Goal: Check status: Check status

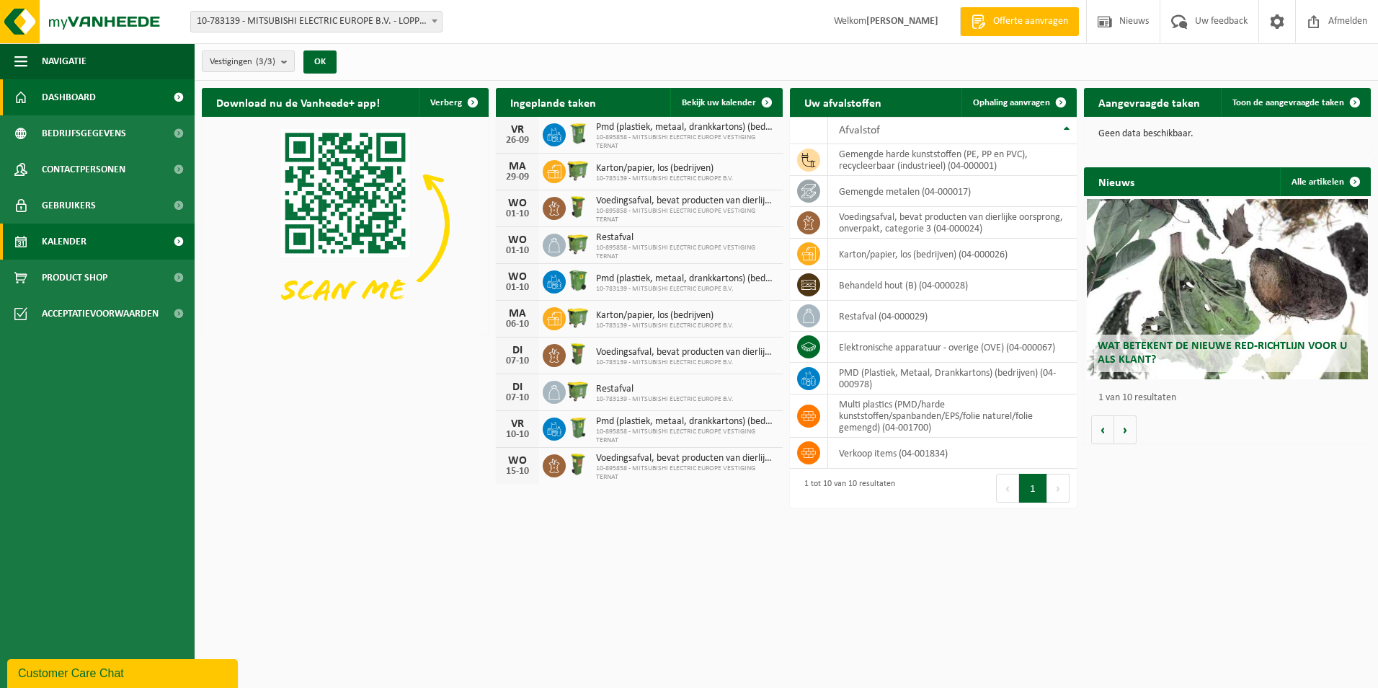
click at [116, 242] on link "Kalender" at bounding box center [97, 241] width 195 height 36
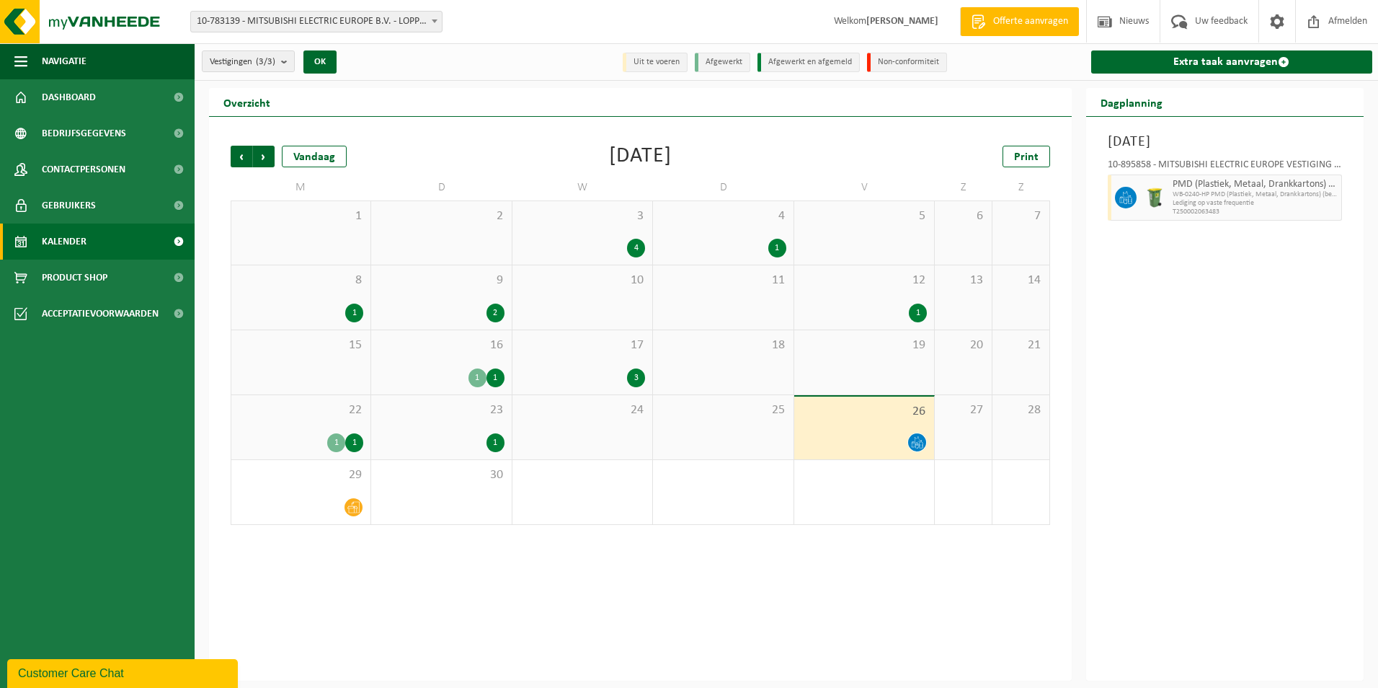
click at [1273, 164] on div "10-895858 - MITSUBISHI ELECTRIC EUROPE VESTIGING TERNAT - TERNAT" at bounding box center [1225, 167] width 235 height 14
click at [917, 440] on icon at bounding box center [917, 442] width 12 height 12
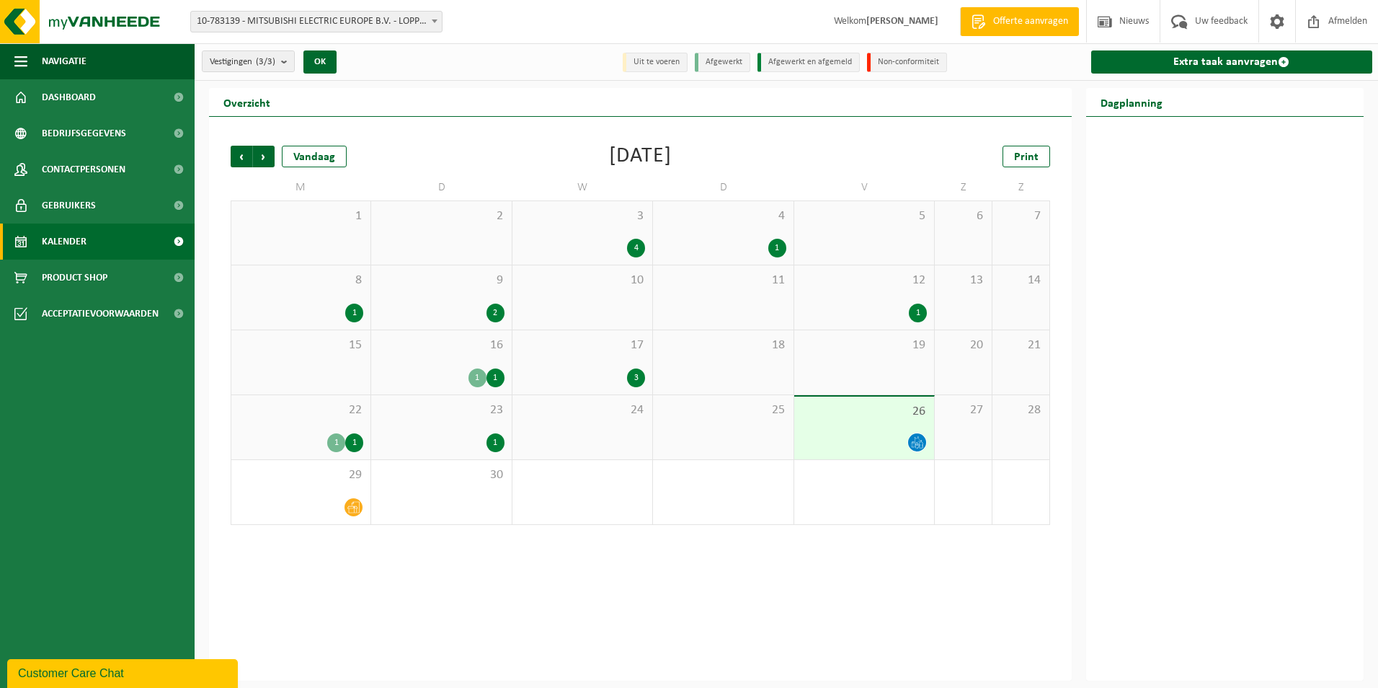
click at [917, 442] on icon at bounding box center [917, 442] width 12 height 12
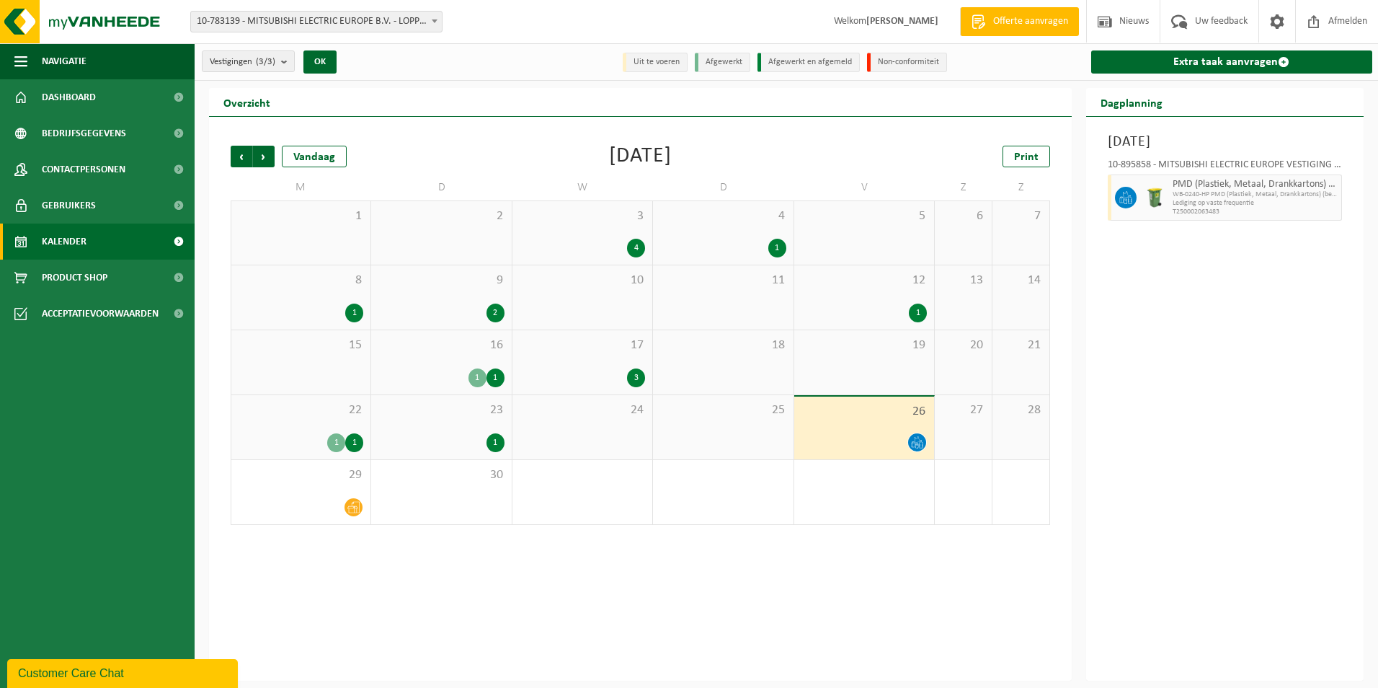
click at [1134, 199] on span at bounding box center [1126, 198] width 22 height 22
click at [1133, 200] on span at bounding box center [1126, 198] width 22 height 22
drag, startPoint x: 1133, startPoint y: 200, endPoint x: 1124, endPoint y: 202, distance: 9.5
click at [1124, 202] on icon at bounding box center [1125, 197] width 13 height 13
click at [1122, 203] on span at bounding box center [1126, 198] width 22 height 22
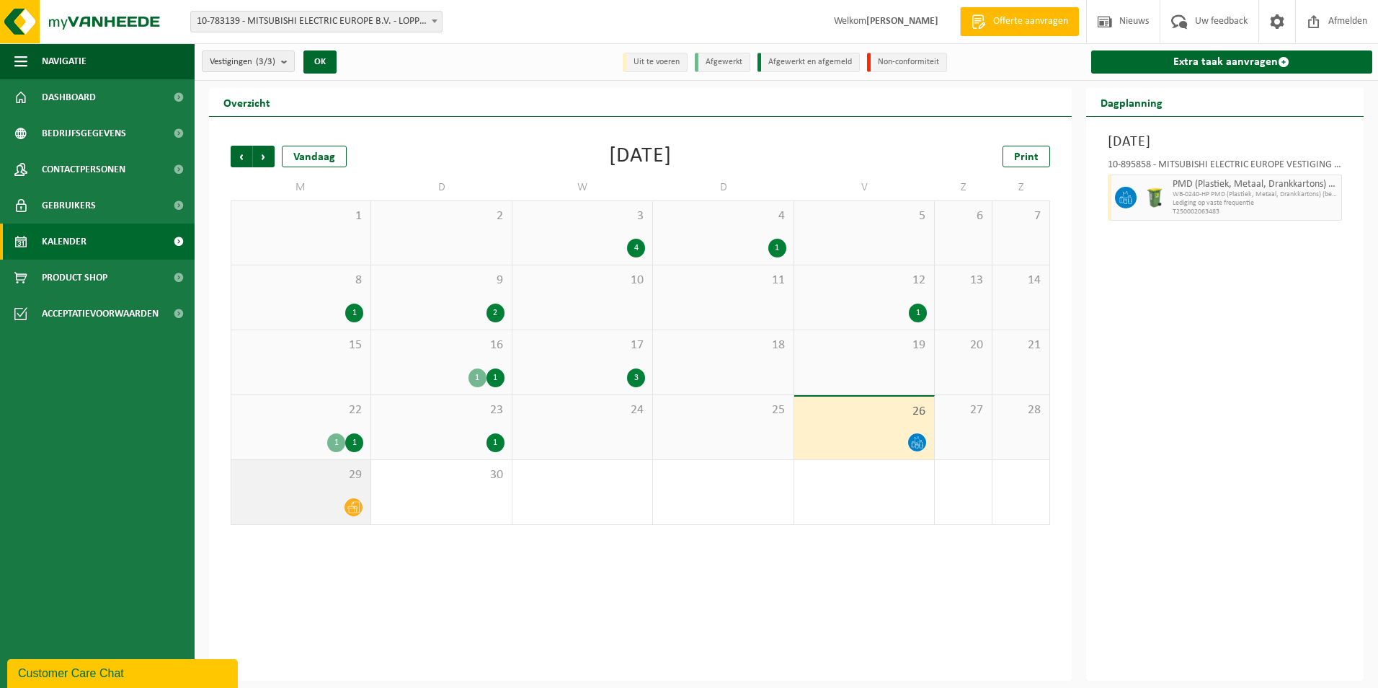
click at [319, 475] on span "29" at bounding box center [301, 475] width 125 height 16
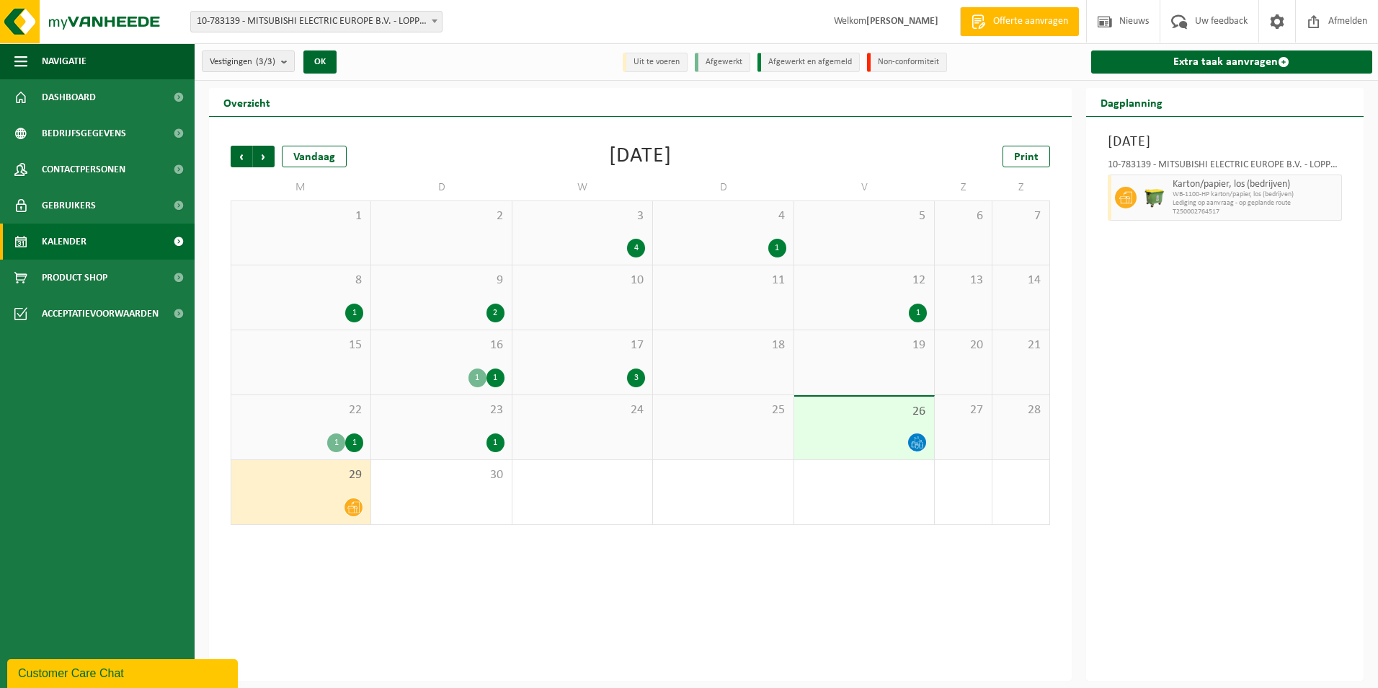
click at [876, 439] on div at bounding box center [863, 441] width 125 height 19
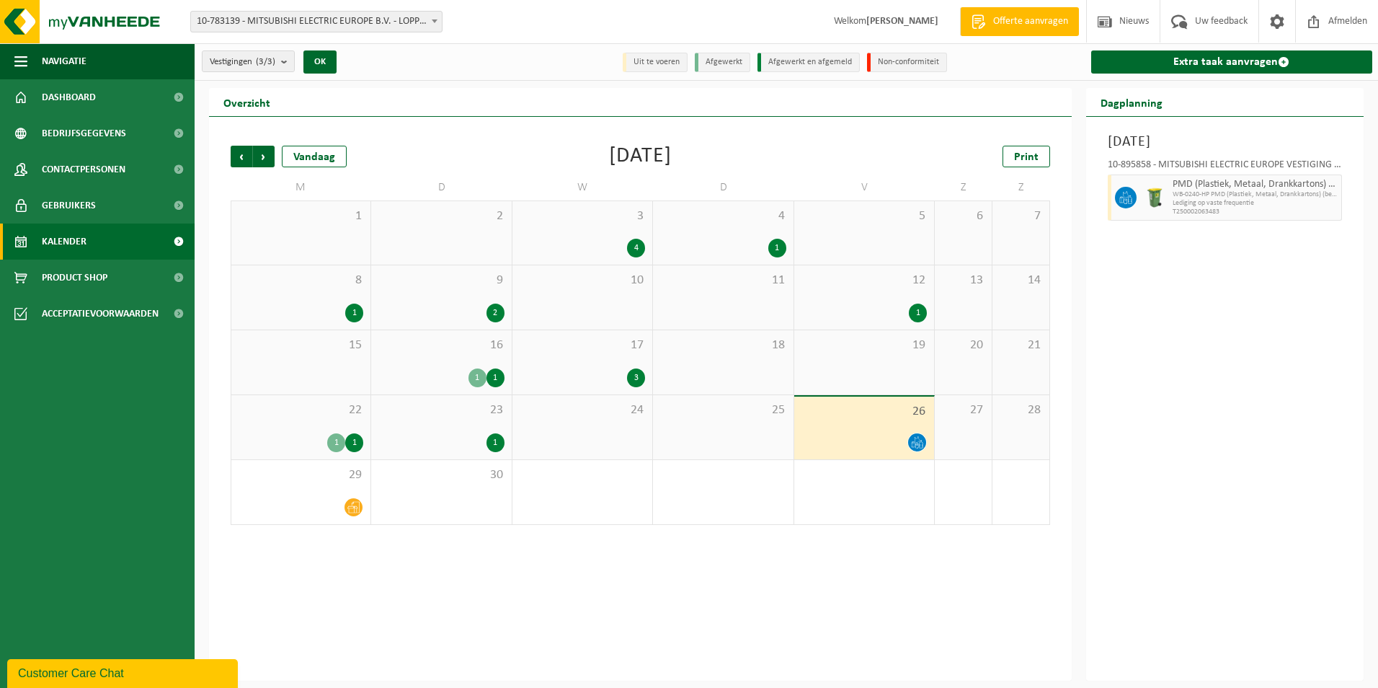
click at [340, 435] on div "1" at bounding box center [336, 442] width 18 height 19
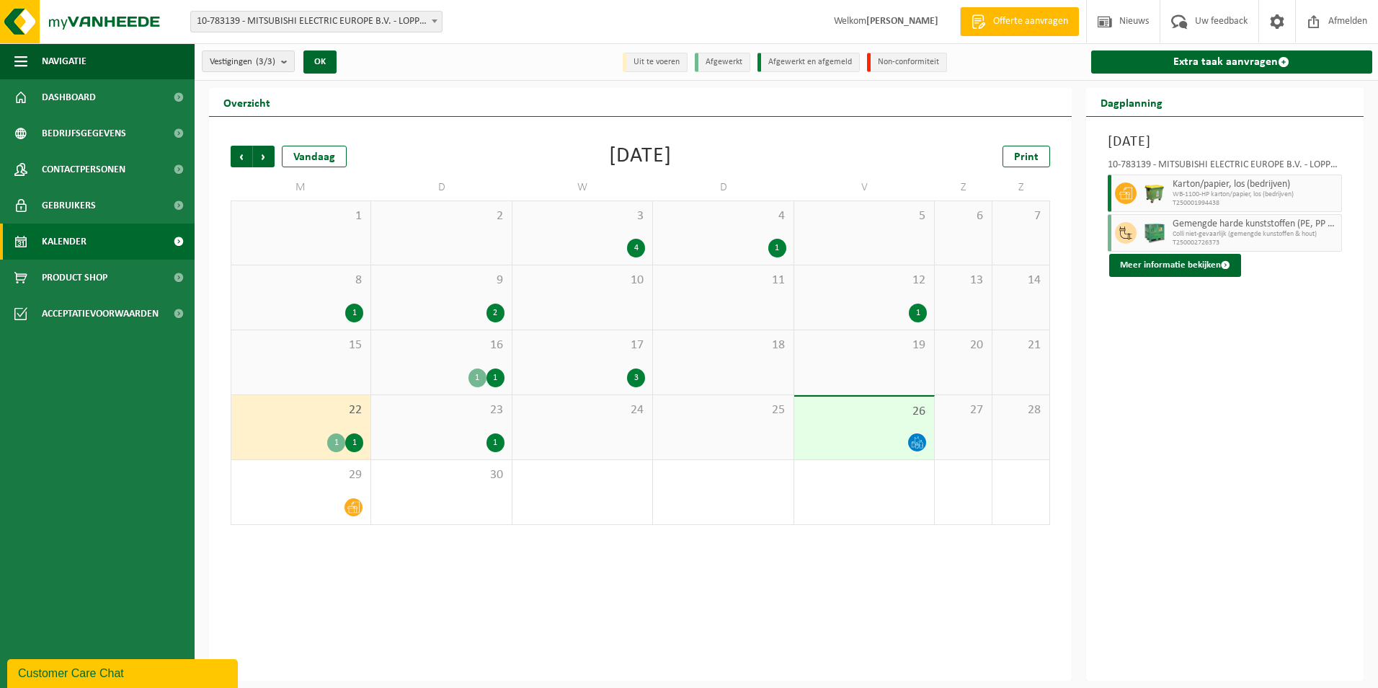
click at [881, 440] on div at bounding box center [863, 441] width 125 height 19
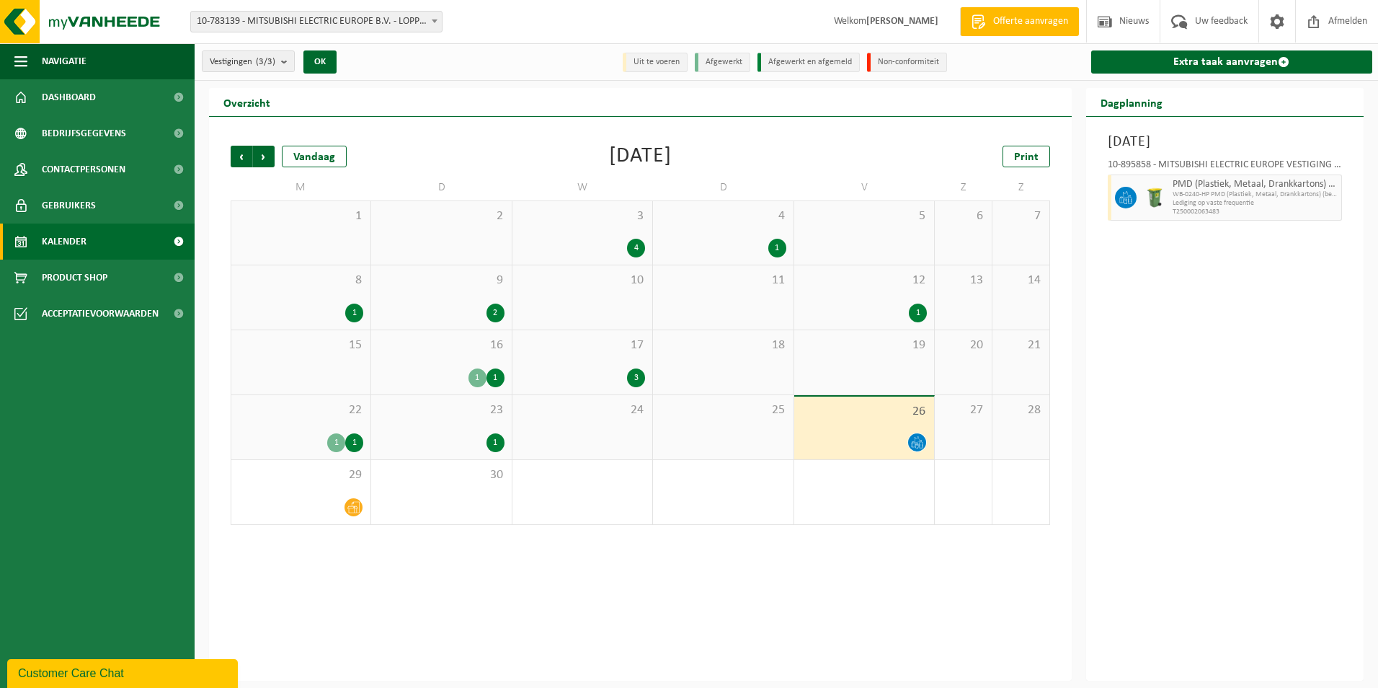
click at [1274, 180] on span "PMD (Plastiek, Metaal, Drankkartons) (bedrijven)" at bounding box center [1256, 185] width 166 height 12
click at [270, 160] on span "Volgende" at bounding box center [264, 157] width 22 height 22
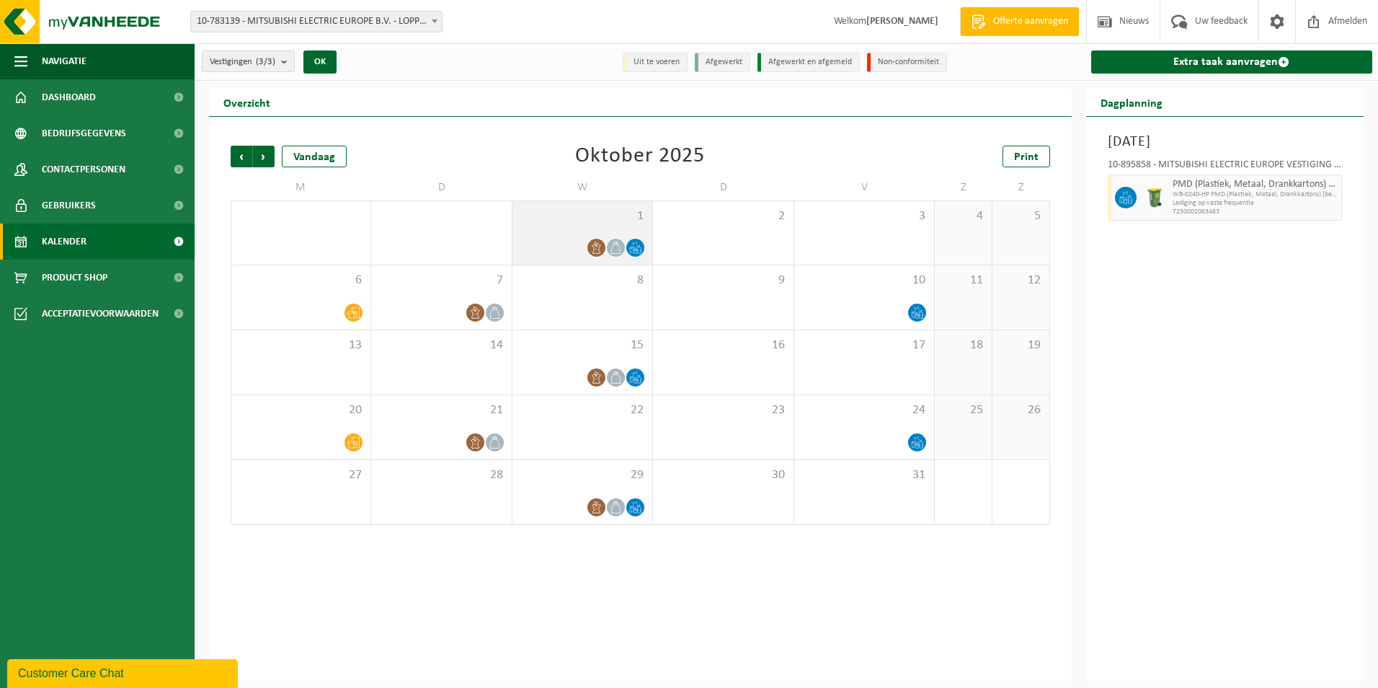
click at [568, 235] on div "1" at bounding box center [582, 232] width 140 height 63
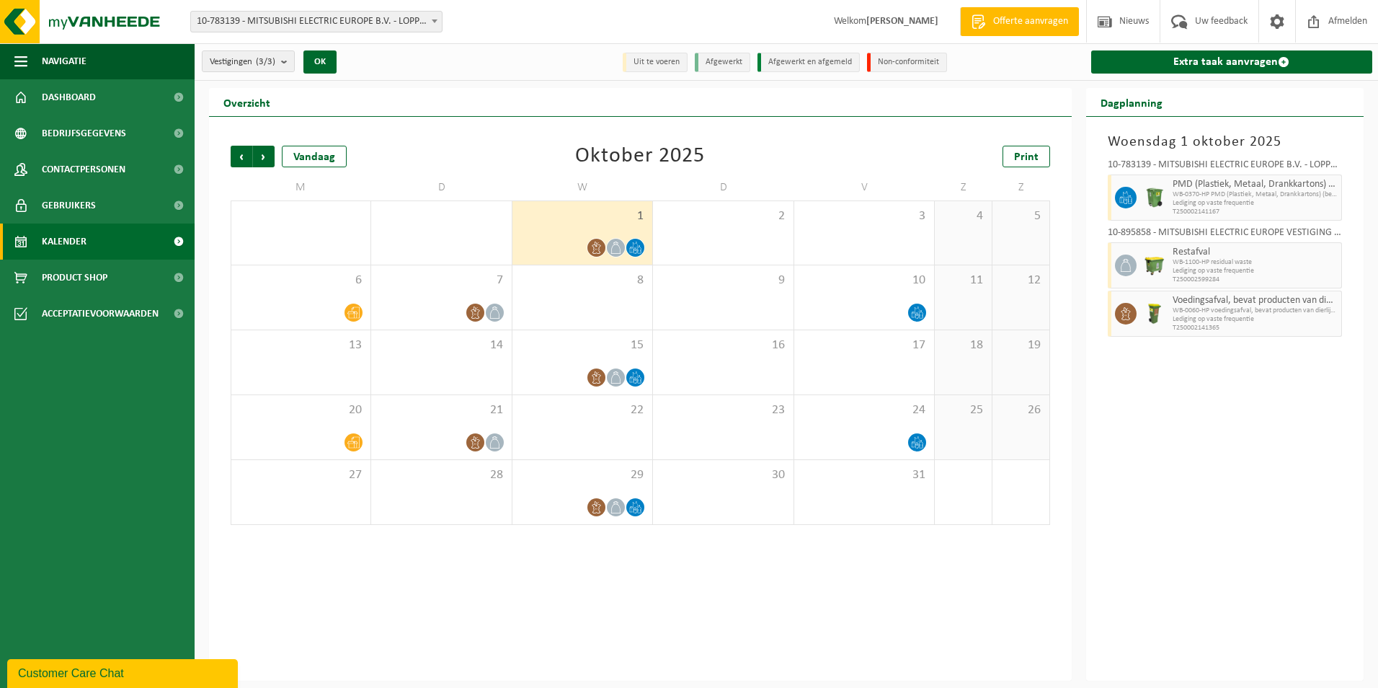
click at [1100, 381] on div "Woensdag 1 oktober 2025 10-783139 - MITSUBISHI ELECTRIC EUROPE B.V. - LOPPEM PM…" at bounding box center [1225, 399] width 278 height 564
